Goal: Find specific page/section: Find specific page/section

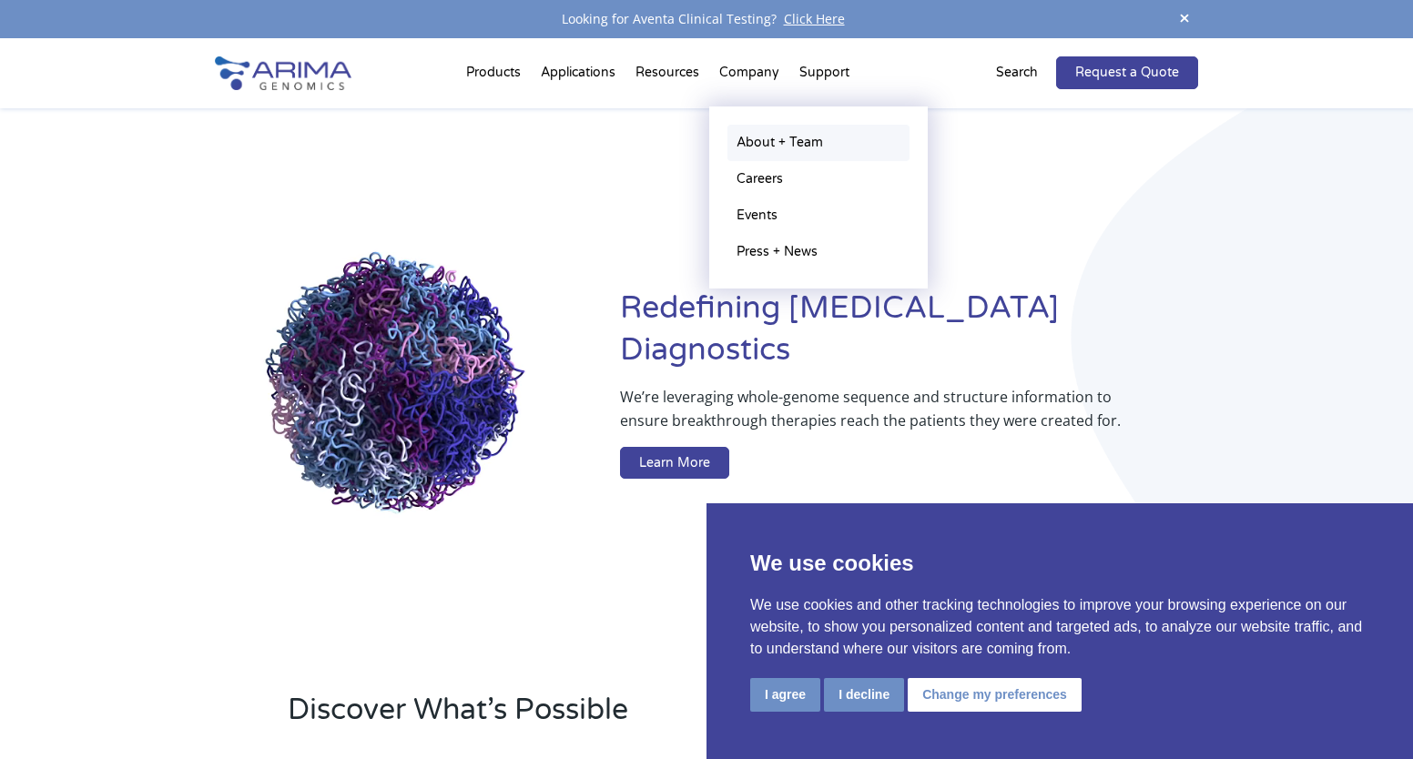
click at [796, 144] on link "About + Team" at bounding box center [818, 143] width 182 height 36
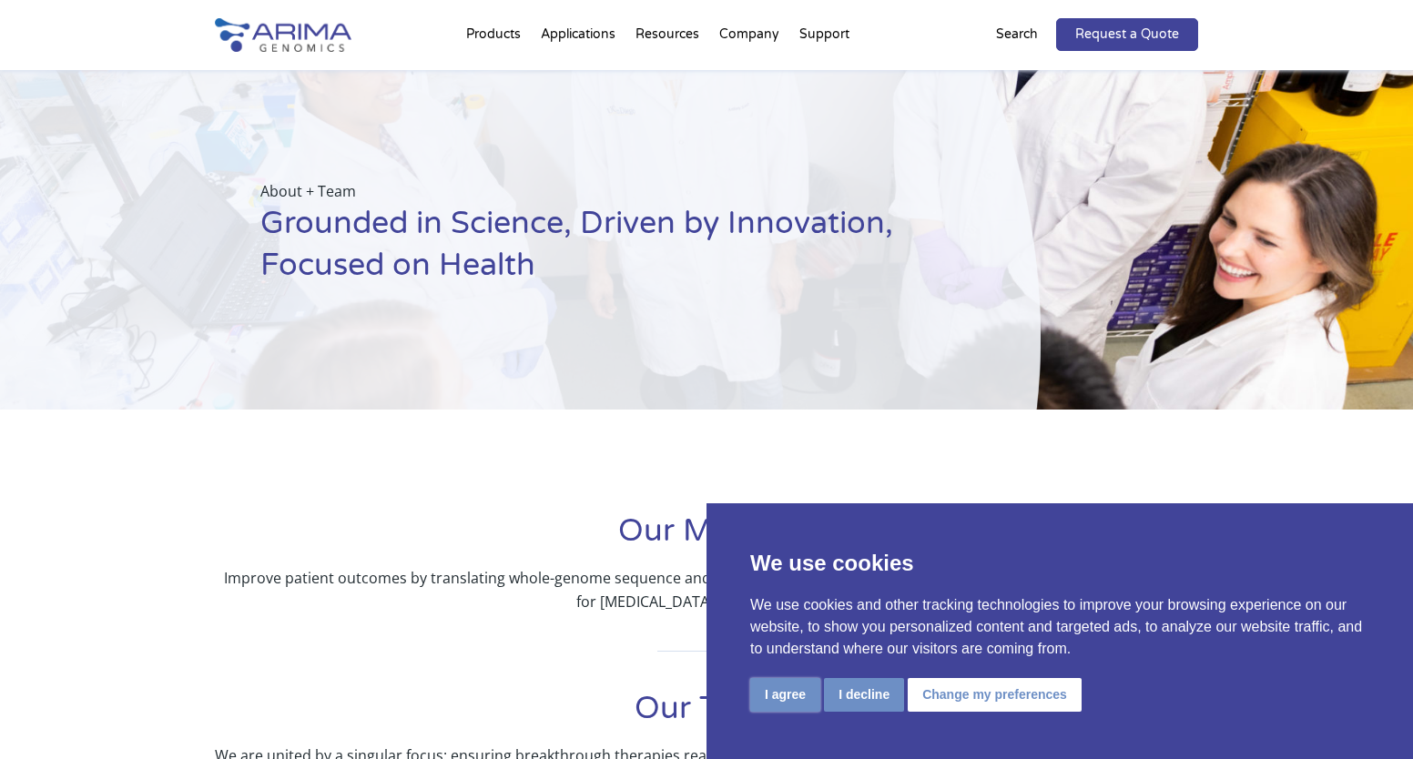
click at [772, 690] on button "I agree" at bounding box center [785, 695] width 70 height 34
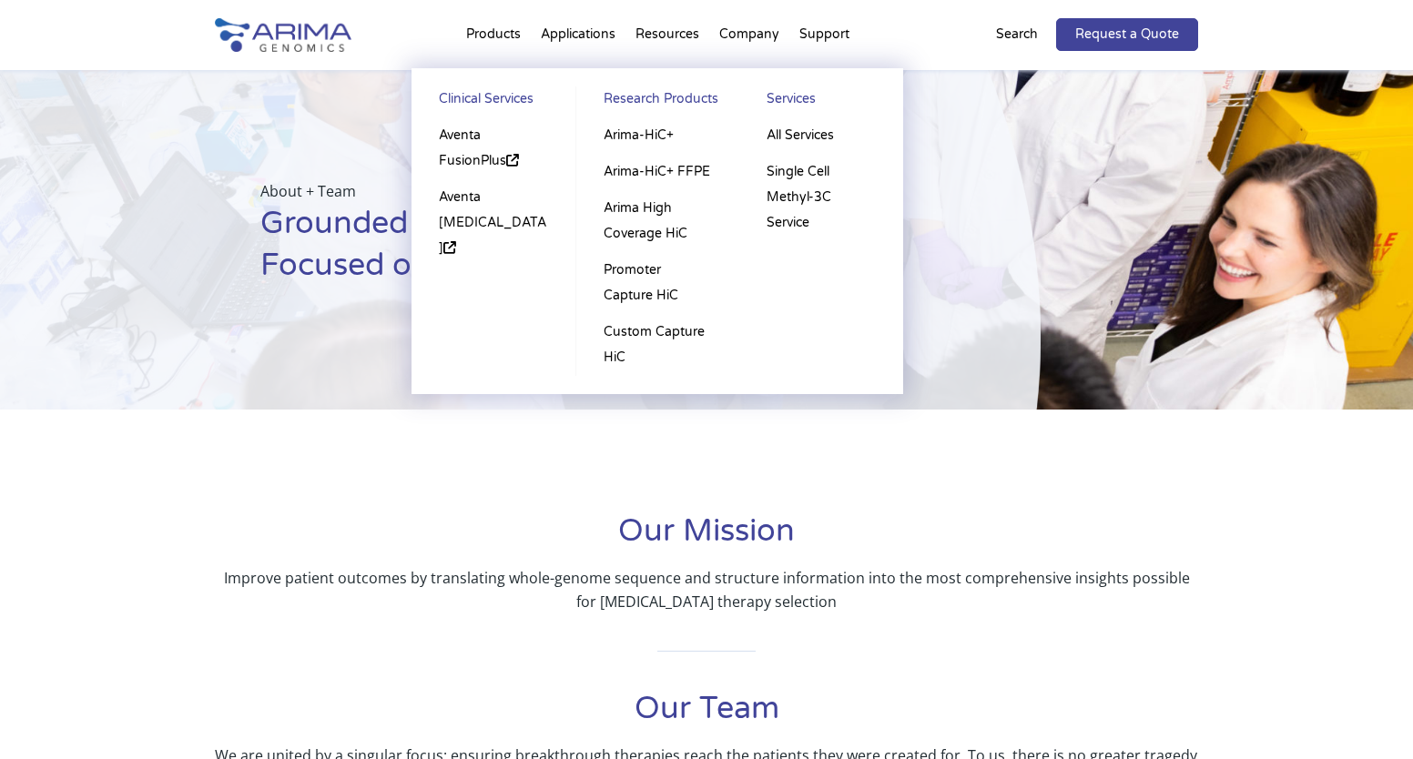
click at [507, 39] on li "Products Clinical Services Aventa FusionPlus Aventa Lymphoma Research Products …" at bounding box center [493, 38] width 75 height 62
click at [489, 168] on link "Aventa FusionPlus" at bounding box center [493, 148] width 127 height 62
